Goal: Find specific page/section

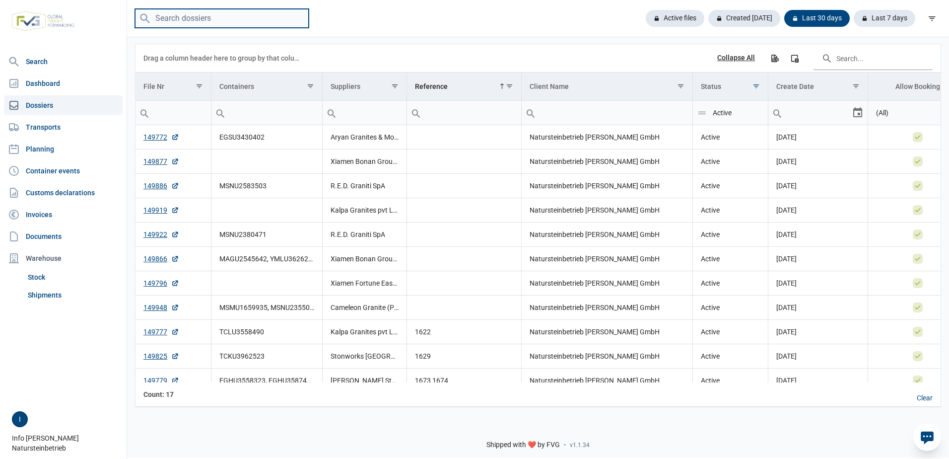
click at [212, 13] on input "search" at bounding box center [222, 18] width 174 height 19
type input "EGSU34"
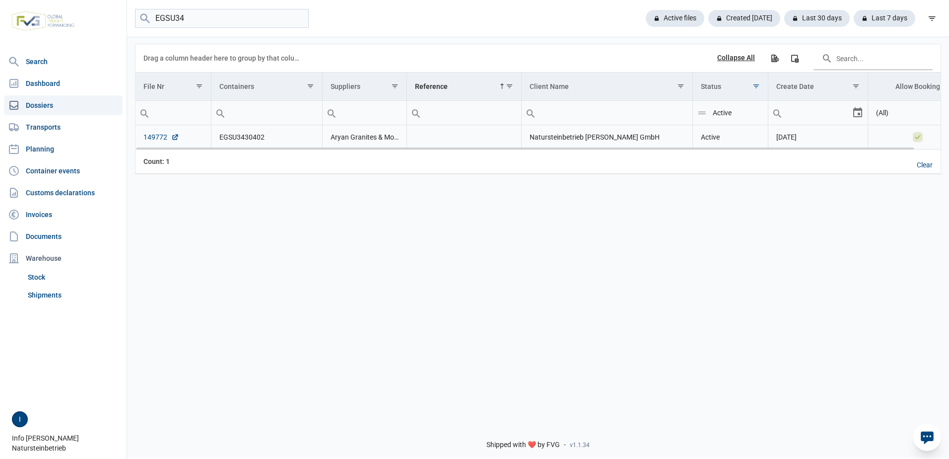
click at [153, 137] on link "149772" at bounding box center [162, 137] width 36 height 10
